Goal: Transaction & Acquisition: Subscribe to service/newsletter

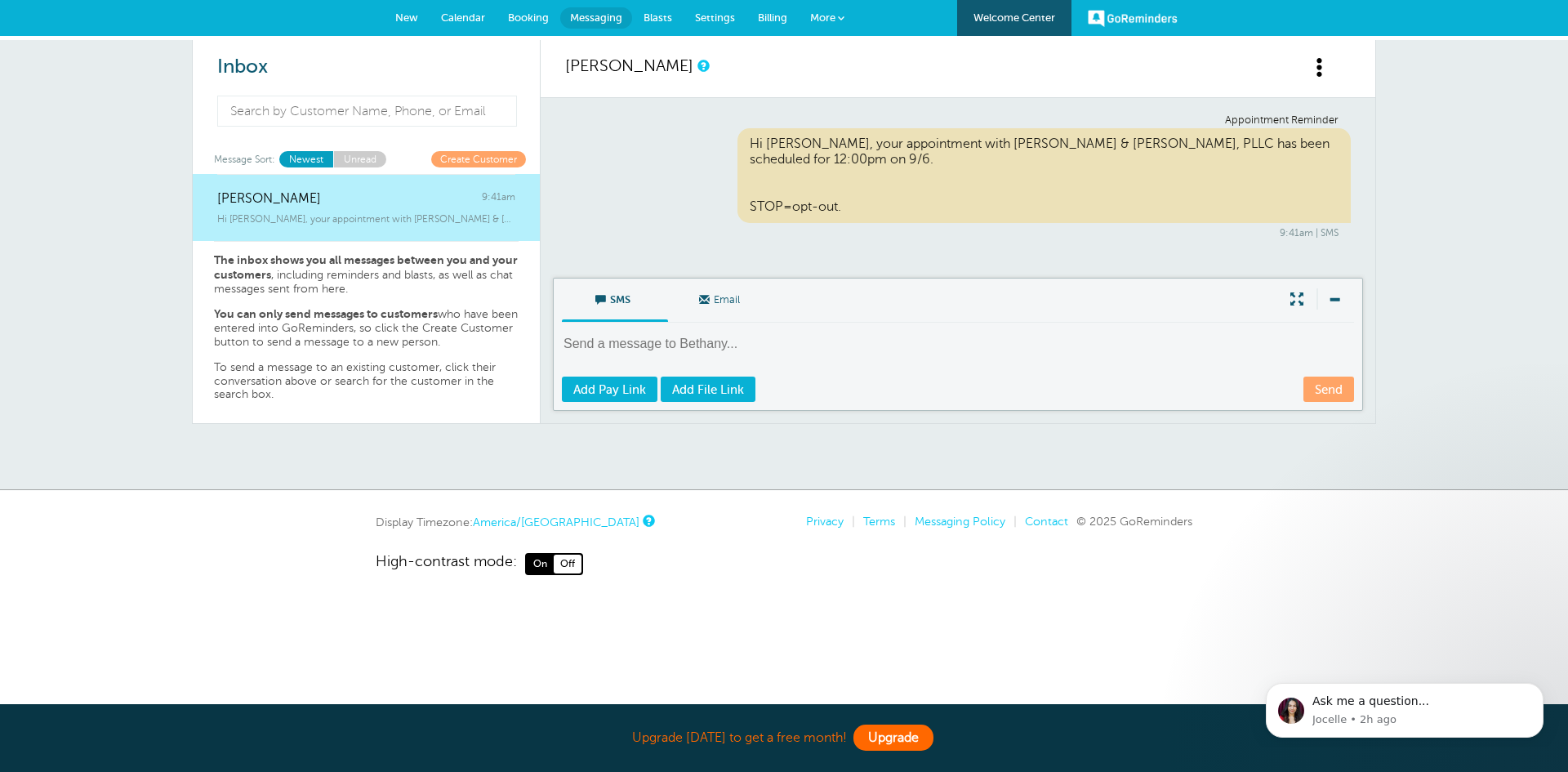
click at [917, 743] on link "Upgrade" at bounding box center [893, 738] width 80 height 26
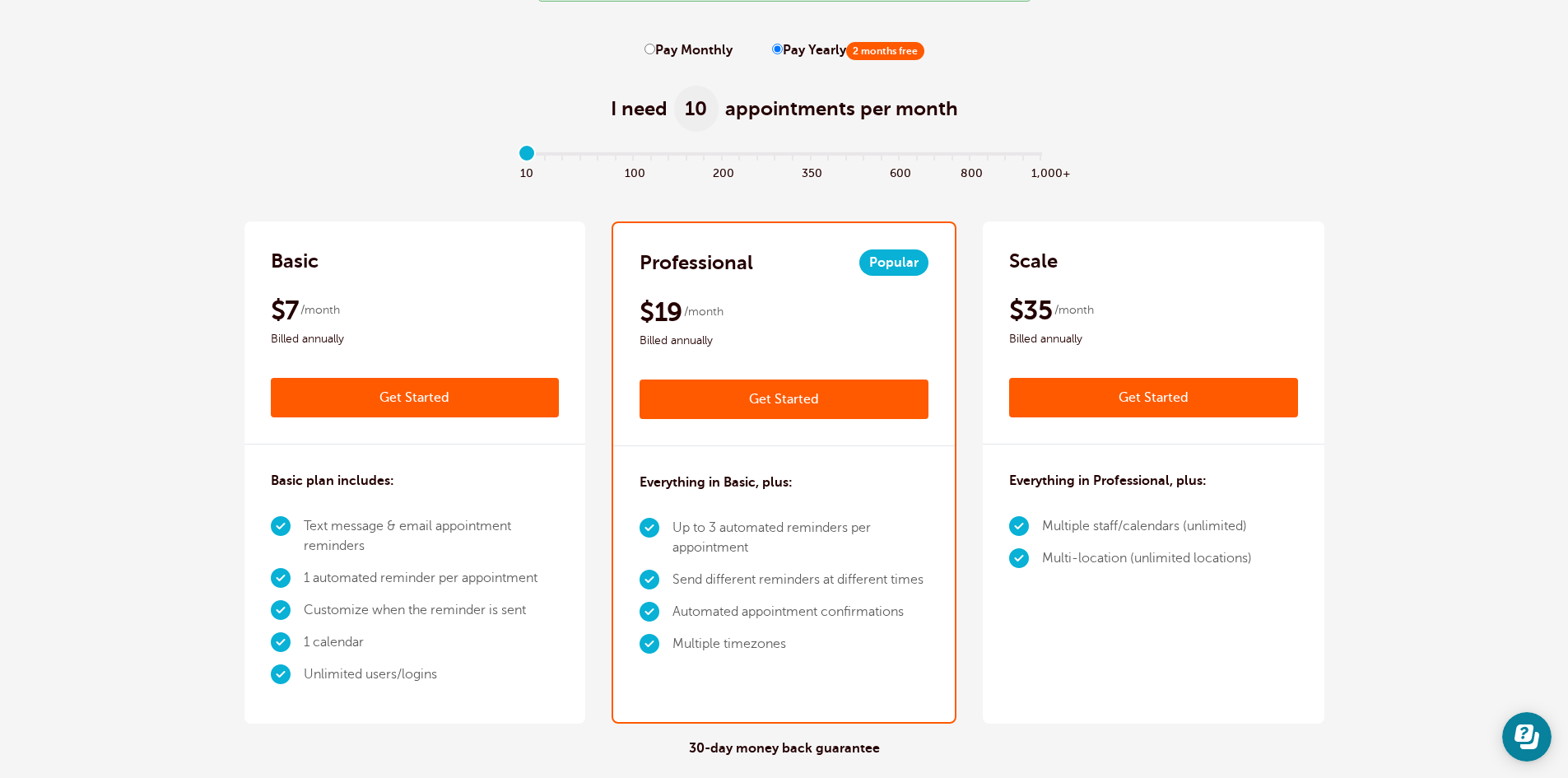
scroll to position [165, 0]
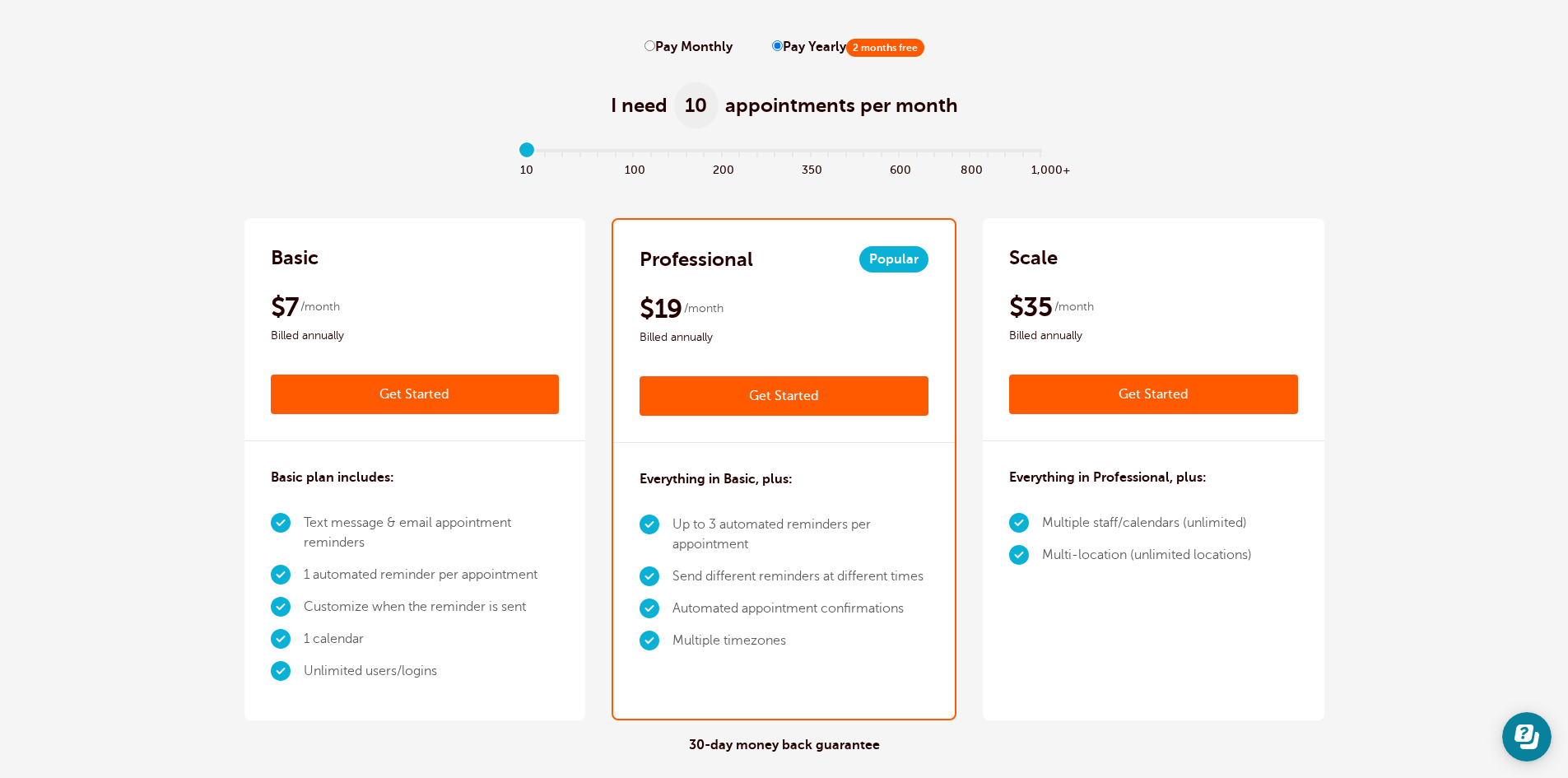
click at [658, 47] on label "Pay Monthly" at bounding box center [689, 47] width 88 height 15
click at [655, 47] on input "Pay Monthly" at bounding box center [650, 45] width 10 height 10
radio input "true"
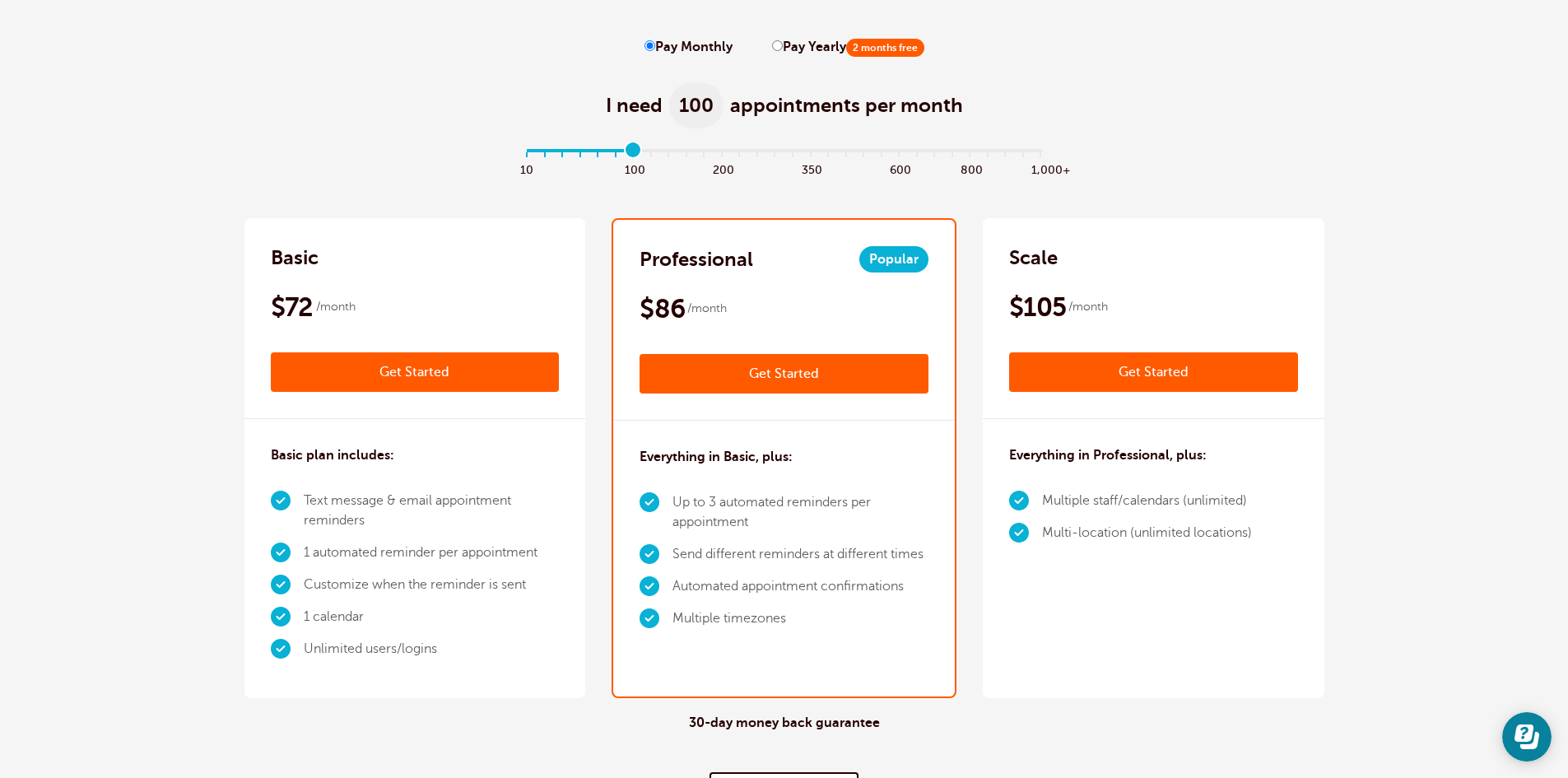
drag, startPoint x: 525, startPoint y: 152, endPoint x: 632, endPoint y: 168, distance: 108.2
click at [632, 154] on input "range" at bounding box center [784, 152] width 533 height 3
click at [1121, 316] on div "$105 /month" at bounding box center [1154, 307] width 289 height 33
click at [1294, 626] on div "Scale $105 /month Get Started $86 /month Billed annually Get Started Everything…" at bounding box center [1154, 458] width 342 height 480
drag, startPoint x: 633, startPoint y: 151, endPoint x: 804, endPoint y: 172, distance: 172.3
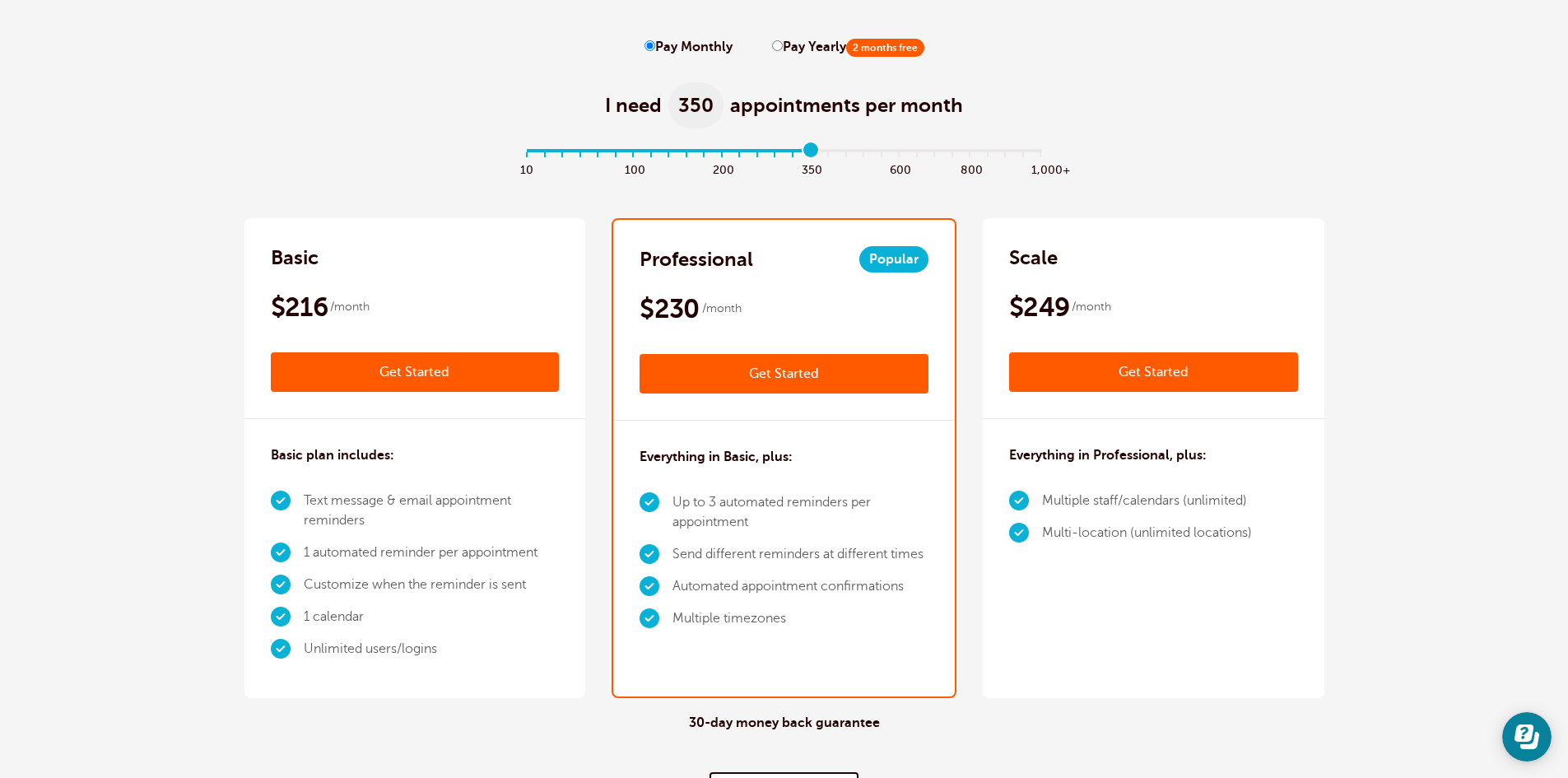
type input "16"
click at [804, 154] on input "range" at bounding box center [784, 152] width 533 height 3
